Goal: Task Accomplishment & Management: Complete application form

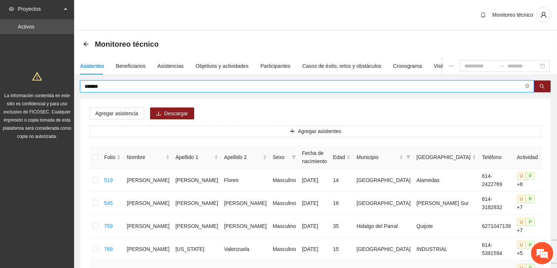
type input "******"
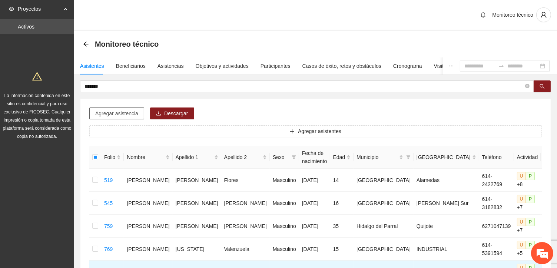
click at [133, 111] on span "Agregar asistencia" at bounding box center [116, 113] width 43 height 8
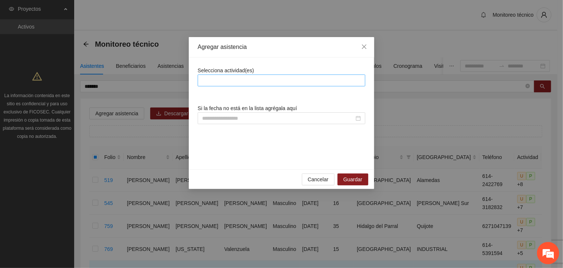
click at [216, 80] on div at bounding box center [281, 80] width 164 height 9
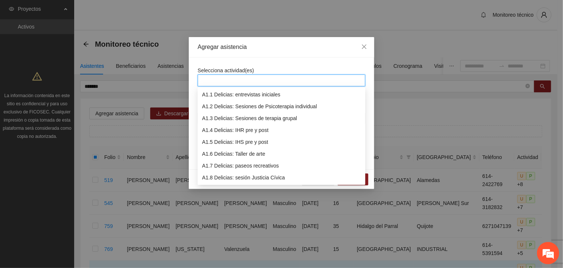
scroll to position [24, 0]
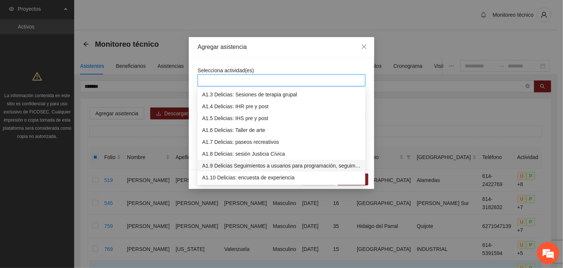
click at [221, 166] on div "A1.9 Delicias Seguimientos a usuarios para programación, seguimiento y canaliza…" at bounding box center [281, 166] width 159 height 8
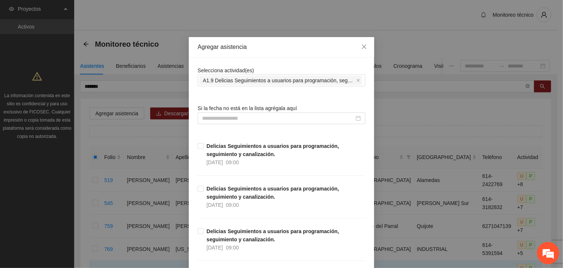
click at [261, 66] on div "Selecciona actividad(es) A1.9 Delicias Seguimientos a usuarios para programació…" at bounding box center [282, 76] width 168 height 20
click at [209, 118] on input at bounding box center [278, 118] width 152 height 8
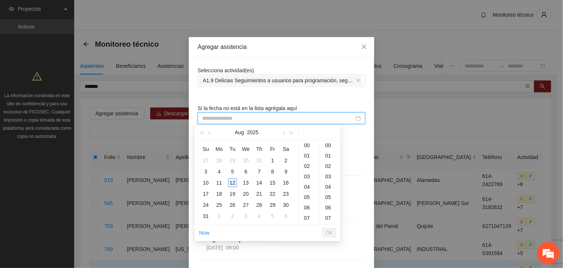
click at [228, 182] on div "12" at bounding box center [232, 182] width 9 height 9
click at [329, 146] on div "00" at bounding box center [330, 145] width 20 height 10
type input "**********"
click at [331, 234] on span "OK" at bounding box center [328, 233] width 7 height 8
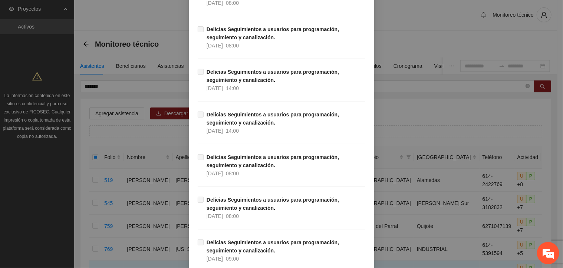
scroll to position [6440, 0]
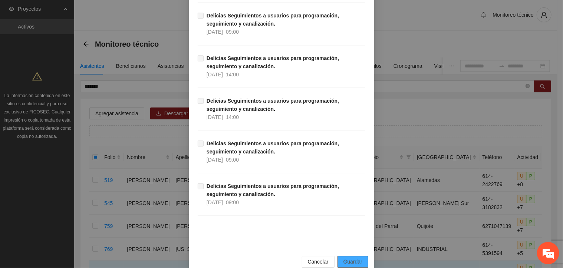
click at [355, 256] on button "Guardar" at bounding box center [352, 262] width 31 height 12
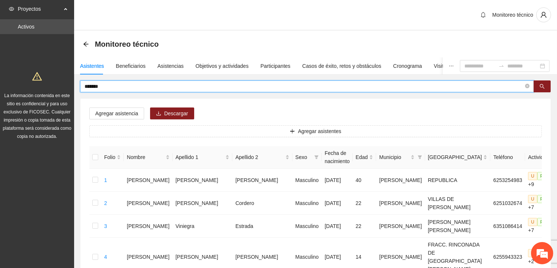
click at [106, 89] on input "******" at bounding box center [304, 86] width 439 height 8
type input "*"
type input "**********"
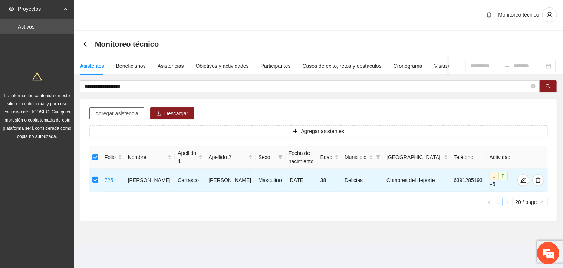
click at [133, 110] on span "Agregar asistencia" at bounding box center [116, 113] width 43 height 8
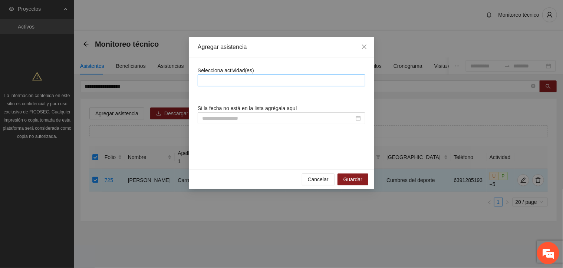
click at [225, 79] on div at bounding box center [281, 80] width 164 height 9
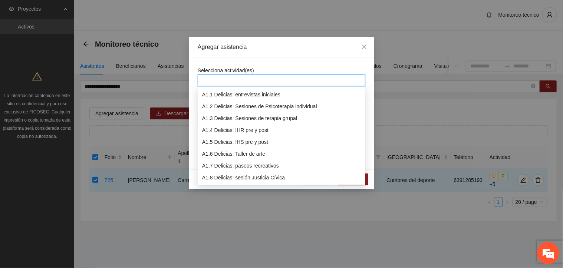
scroll to position [24, 0]
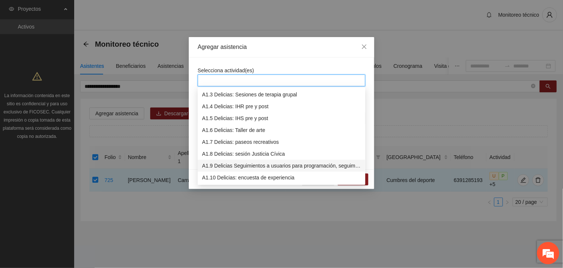
click at [239, 165] on div "A1.9 Delicias Seguimientos a usuarios para programación, seguimiento y canaliza…" at bounding box center [281, 166] width 159 height 8
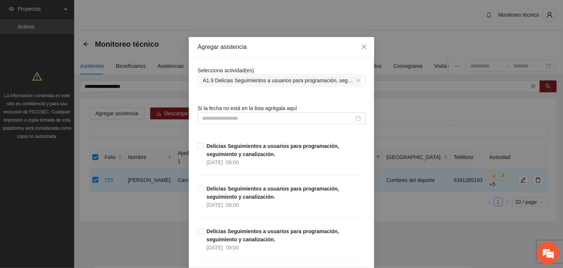
click at [206, 121] on input at bounding box center [278, 118] width 152 height 8
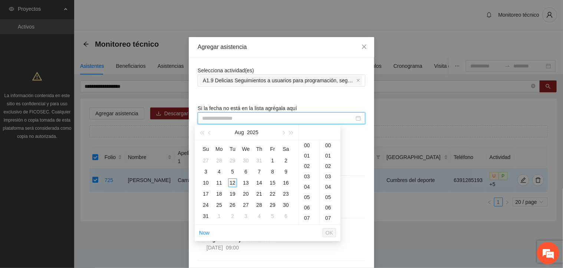
click at [230, 183] on div "12" at bounding box center [232, 182] width 9 height 9
click at [329, 202] on div "35" at bounding box center [330, 203] width 20 height 10
type input "**********"
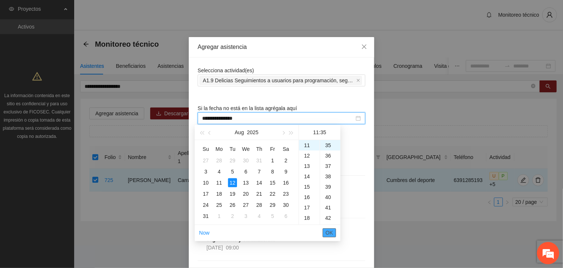
click at [330, 233] on span "OK" at bounding box center [328, 233] width 7 height 8
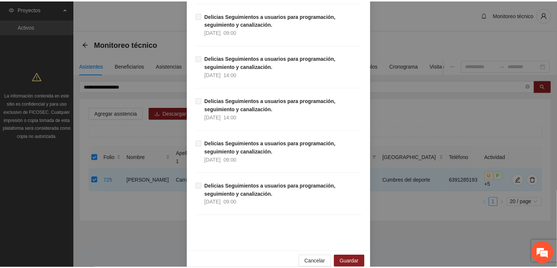
scroll to position [6440, 0]
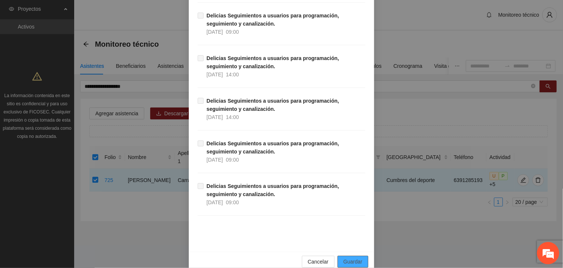
click at [350, 258] on span "Guardar" at bounding box center [352, 262] width 19 height 8
